Goal: Task Accomplishment & Management: Manage account settings

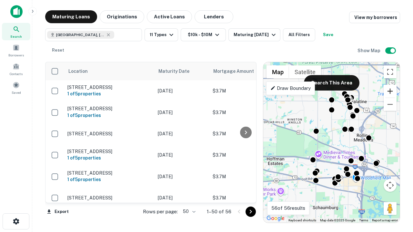
click at [390, 91] on button "Zoom in" at bounding box center [390, 91] width 13 height 13
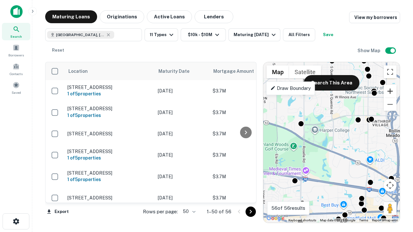
click at [390, 91] on button "Zoom in" at bounding box center [390, 91] width 13 height 13
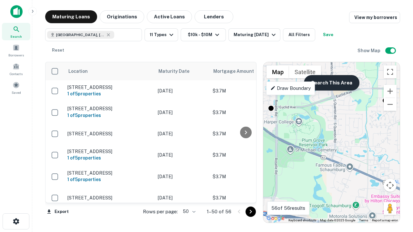
click at [331, 83] on button "Search This Area" at bounding box center [331, 82] width 55 height 15
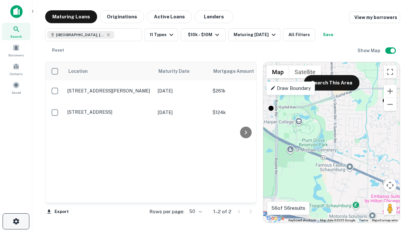
click at [16, 222] on icon "button" at bounding box center [16, 222] width 8 height 8
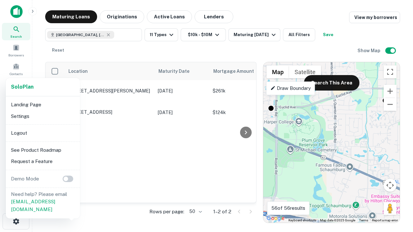
click at [43, 133] on li "Logout" at bounding box center [42, 133] width 69 height 12
